Goal: Navigation & Orientation: Find specific page/section

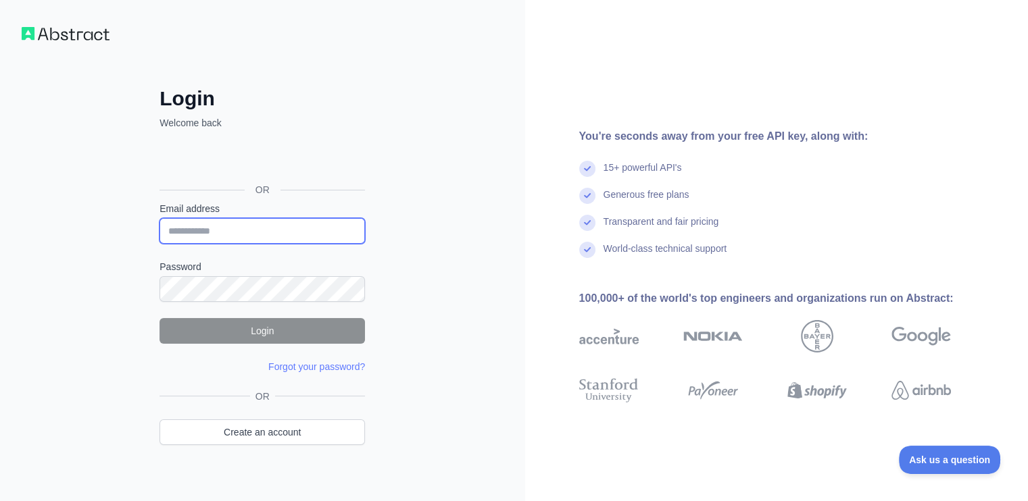
click at [180, 236] on input "Email address" at bounding box center [261, 231] width 205 height 26
type input "**********"
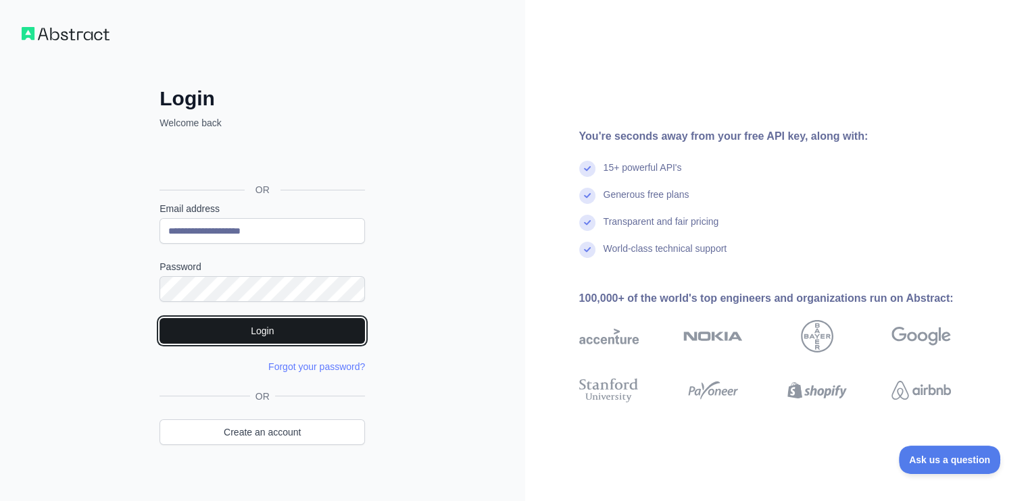
click at [223, 333] on button "Login" at bounding box center [261, 331] width 205 height 26
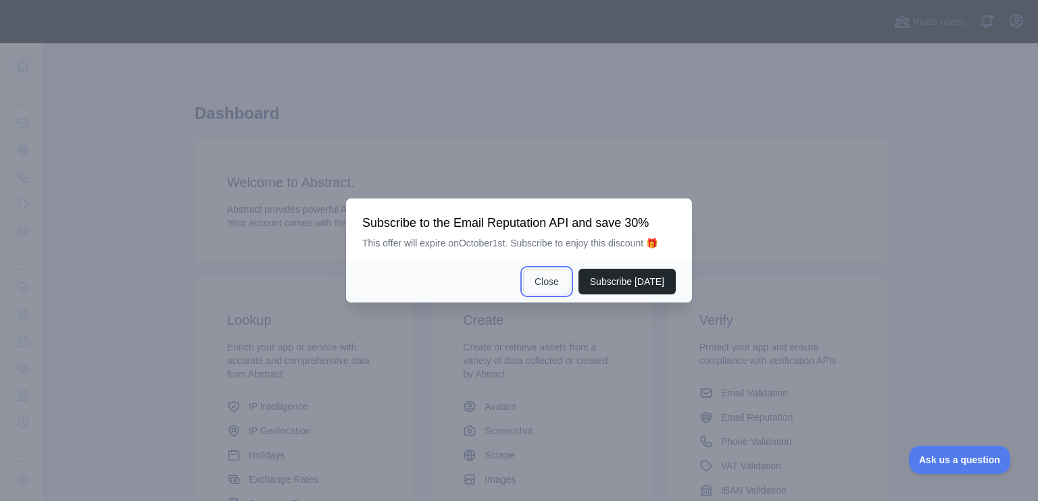
click at [559, 276] on button "Close" at bounding box center [546, 282] width 47 height 26
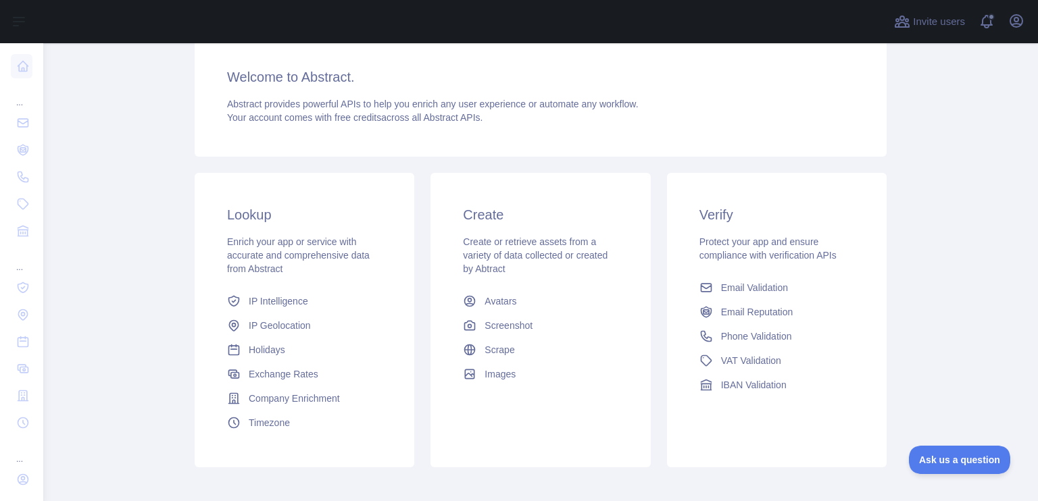
scroll to position [116, 0]
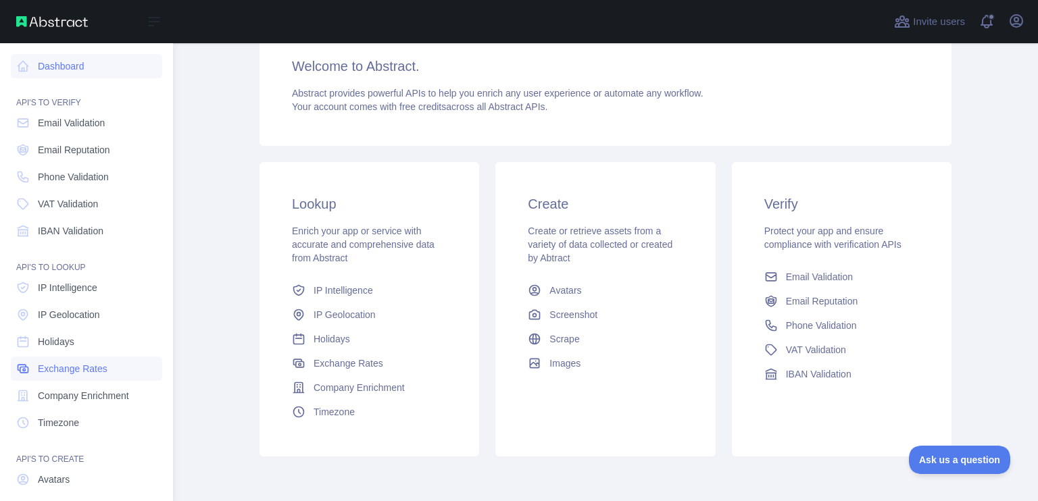
click at [102, 362] on span "Exchange Rates" at bounding box center [73, 369] width 70 height 14
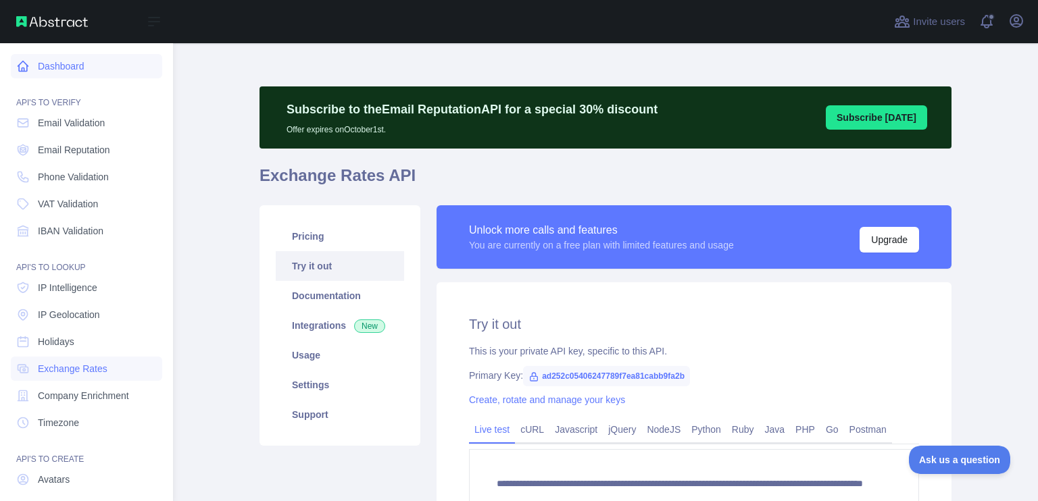
click at [67, 64] on link "Dashboard" at bounding box center [86, 66] width 151 height 24
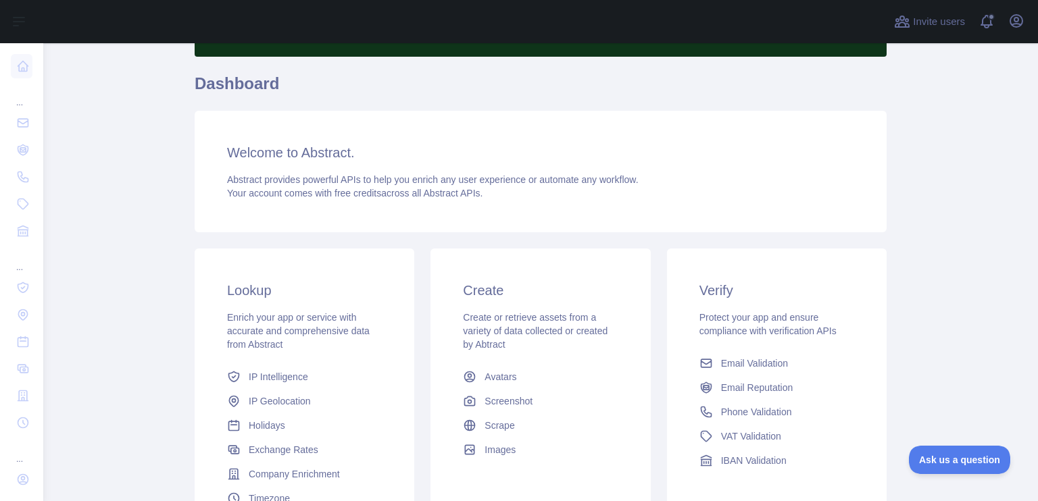
scroll to position [233, 0]
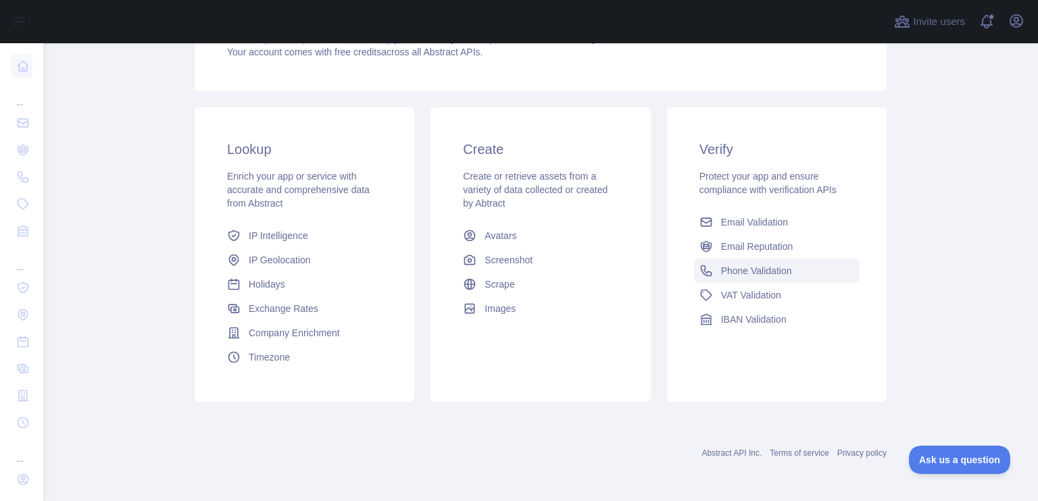
click at [735, 270] on span "Phone Validation" at bounding box center [756, 271] width 71 height 14
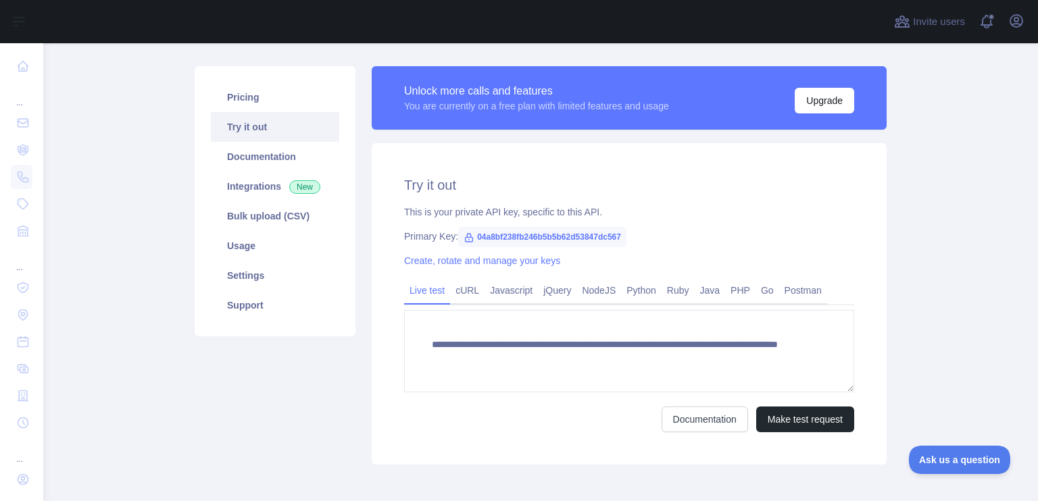
scroll to position [201, 0]
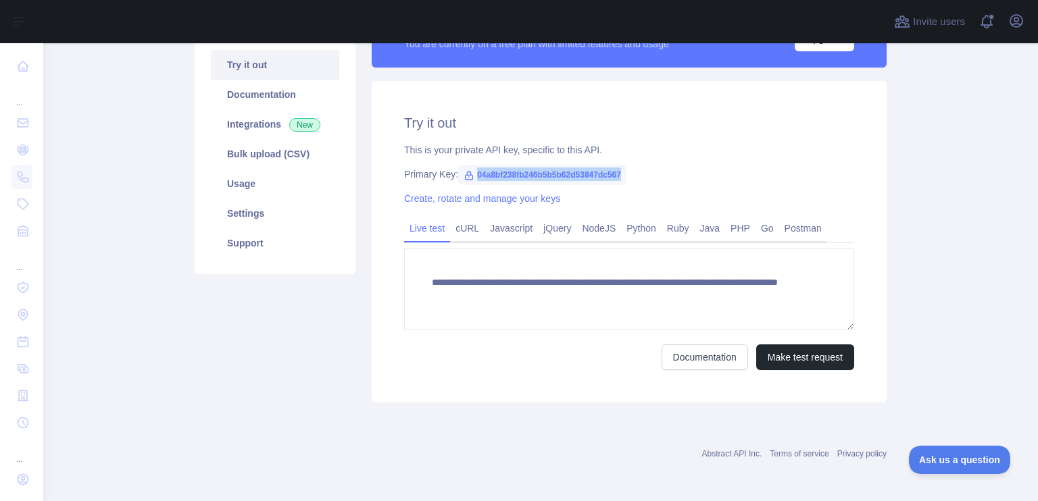
drag, startPoint x: 620, startPoint y: 176, endPoint x: 457, endPoint y: 165, distance: 163.2
click at [458, 165] on span "04a8bf238fb246b5b5b62d53847dc567" at bounding box center [542, 175] width 168 height 20
copy span "04a8bf238fb246b5b5b62d53847dc567"
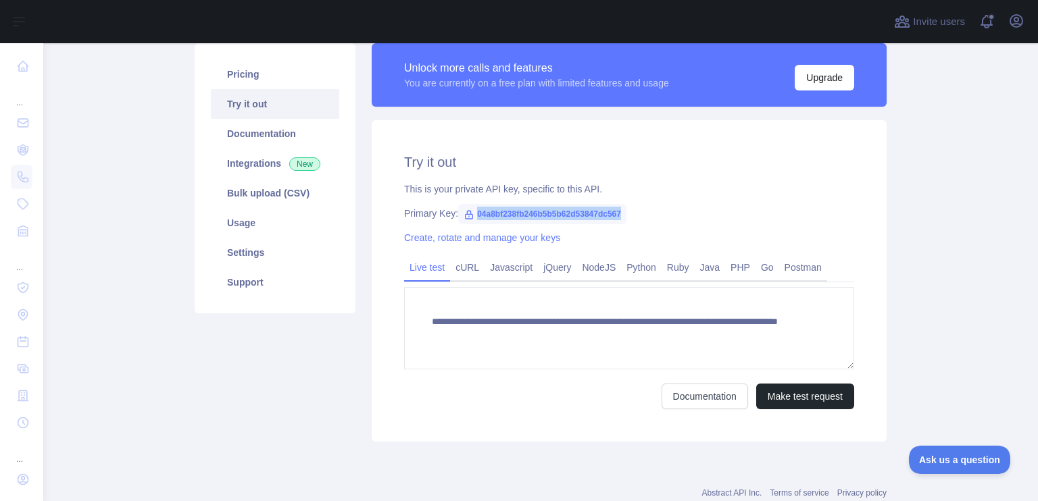
scroll to position [0, 0]
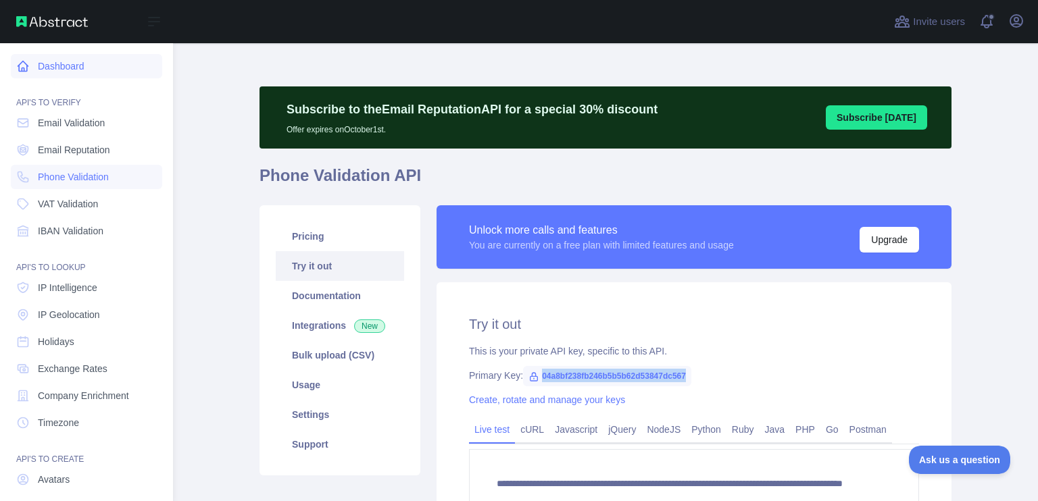
click at [57, 74] on link "Dashboard" at bounding box center [86, 66] width 151 height 24
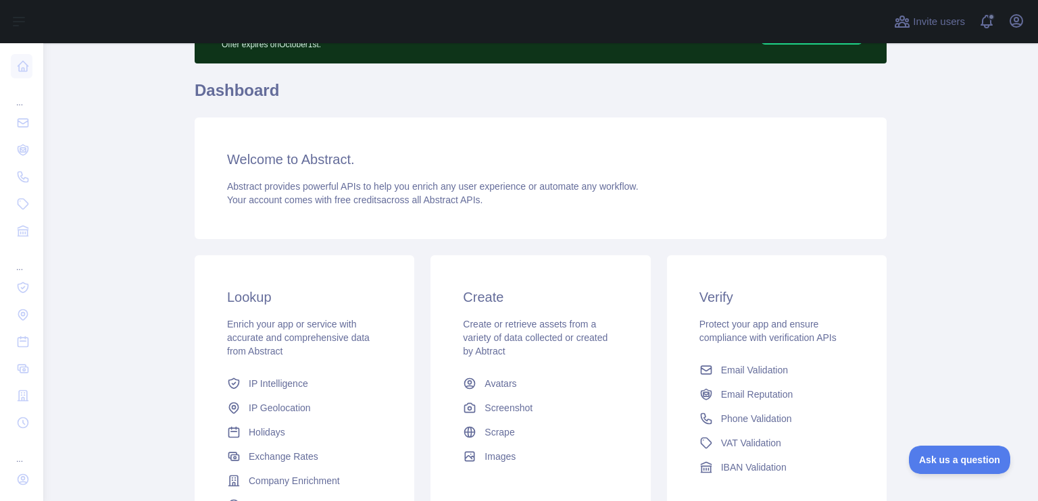
scroll to position [86, 0]
click at [470, 256] on div "Create Create or retrieve assets from a variety of data collected or created by…" at bounding box center [540, 378] width 220 height 246
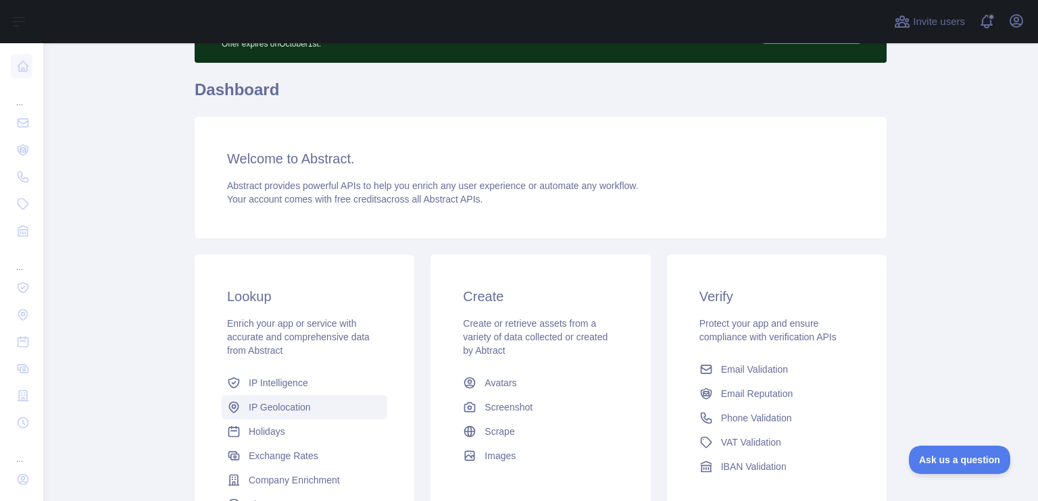
click at [249, 406] on span "IP Geolocation" at bounding box center [280, 408] width 62 height 14
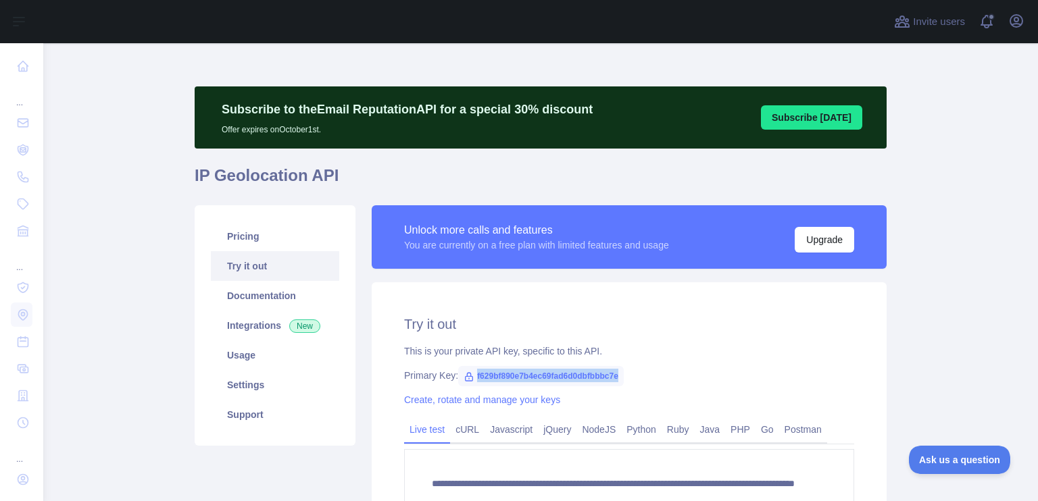
drag, startPoint x: 618, startPoint y: 376, endPoint x: 468, endPoint y: 371, distance: 150.8
click at [468, 371] on div "Primary Key: f629bf890e7b4ec69fad6d0dbfbbbc7e" at bounding box center [629, 376] width 450 height 14
copy span "f629bf890e7b4ec69fad6d0dbfbbbc7e"
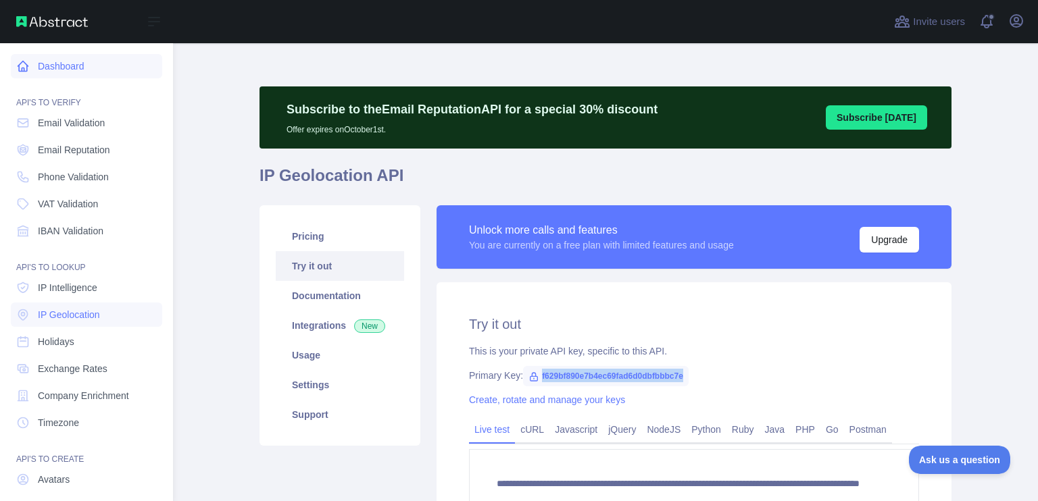
click at [54, 54] on link "Dashboard" at bounding box center [86, 66] width 151 height 24
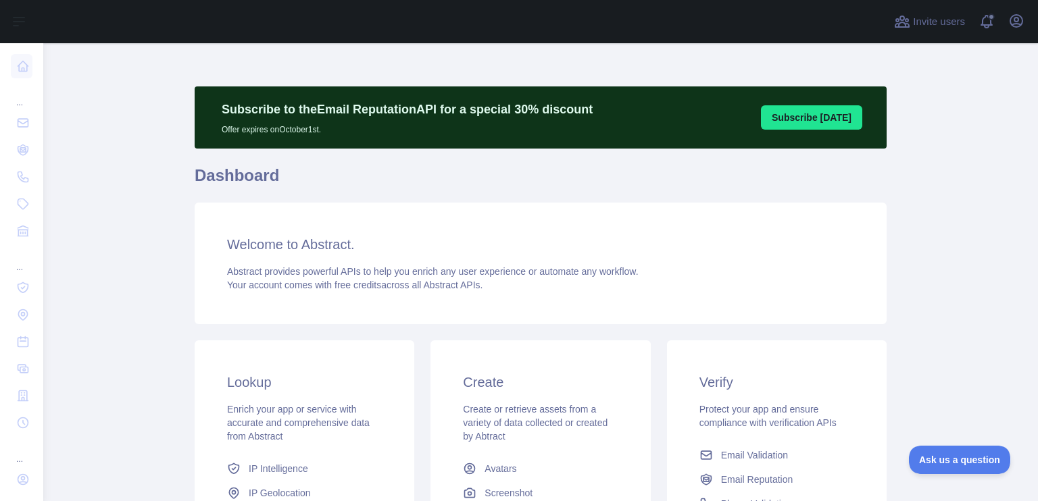
click at [580, 382] on h3 "Create" at bounding box center [540, 382] width 155 height 19
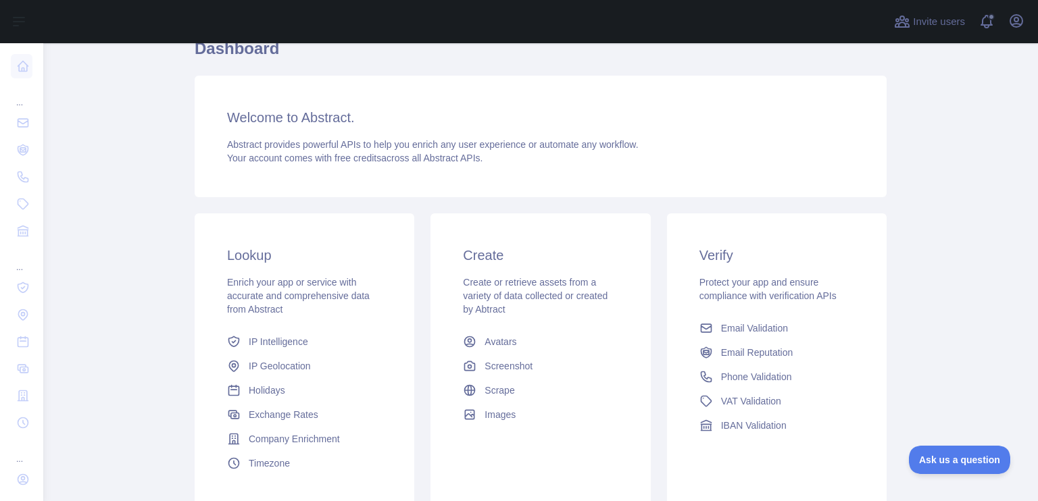
scroll to position [143, 0]
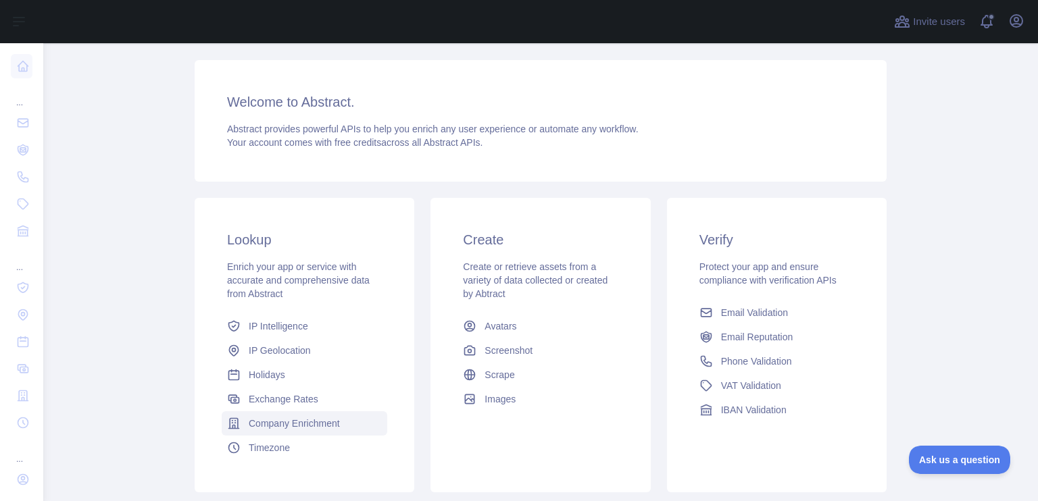
click at [308, 424] on span "Company Enrichment" at bounding box center [294, 424] width 91 height 14
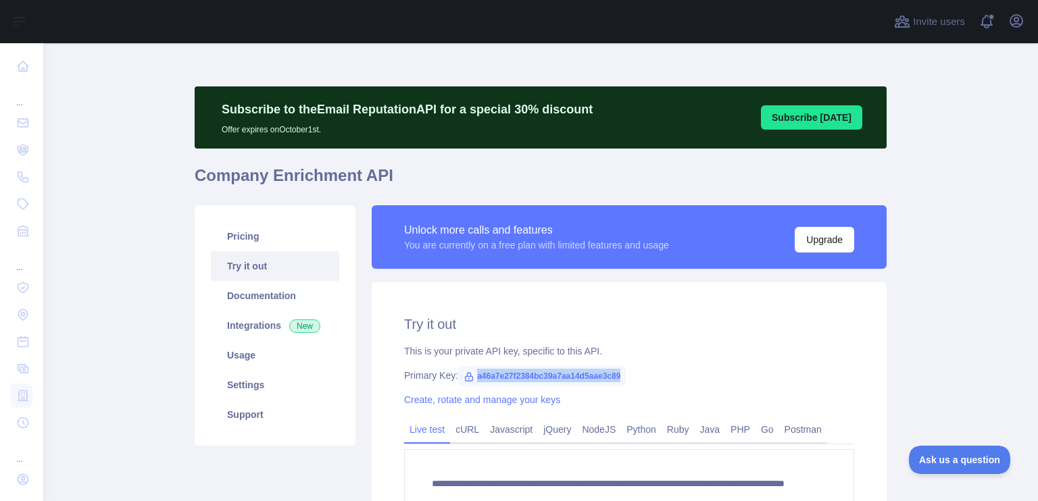
drag, startPoint x: 613, startPoint y: 376, endPoint x: 468, endPoint y: 364, distance: 146.4
click at [468, 364] on div "**********" at bounding box center [629, 443] width 515 height 322
copy span "a46a7e27f2384bc39a7aa14d5aae3c89"
